Goal: Task Accomplishment & Management: Manage account settings

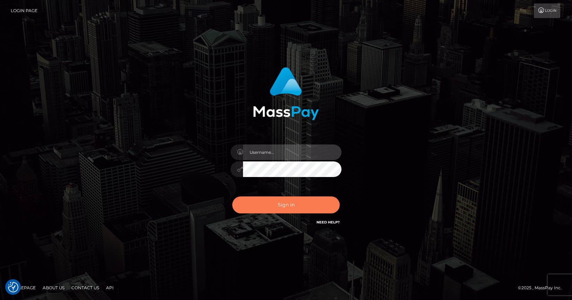
type input "[PERSON_NAME].cosmo"
click at [299, 207] on button "Sign in" at bounding box center [286, 205] width 108 height 17
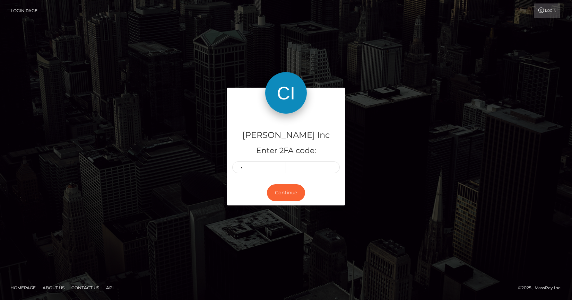
type input "9"
type input "1"
type input "8"
type input "0"
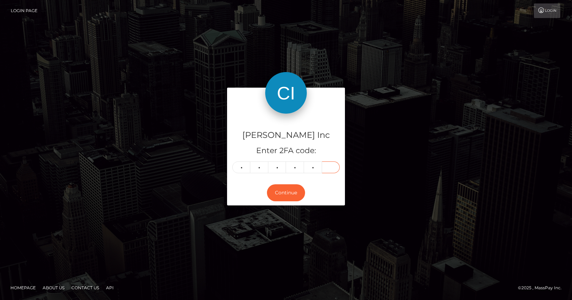
type input "8"
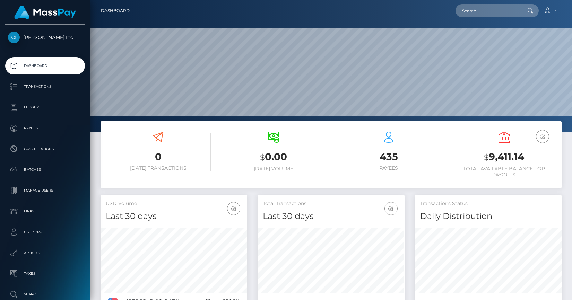
scroll to position [123, 147]
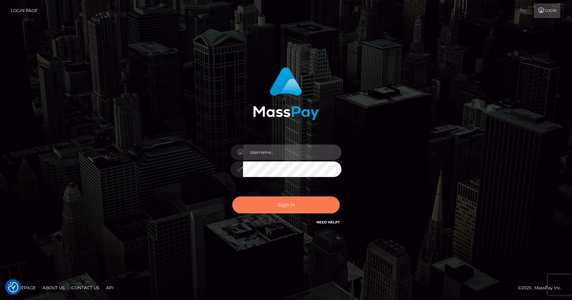
type input "[PERSON_NAME].cosmo"
click at [298, 206] on button "Sign in" at bounding box center [286, 205] width 108 height 17
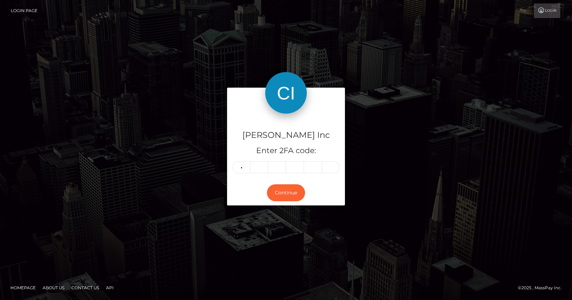
type input "8"
type input "0"
type input "1"
type input "9"
type input "7"
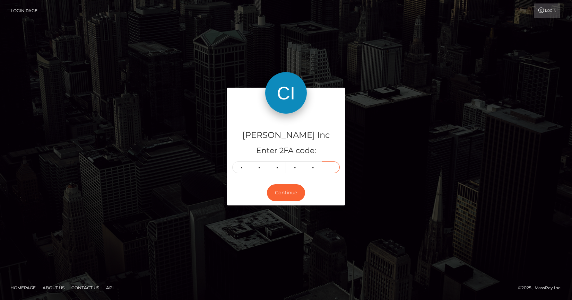
type input "5"
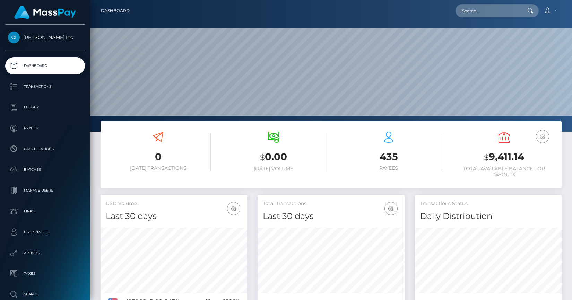
scroll to position [123, 147]
